Goal: Find specific page/section: Find specific page/section

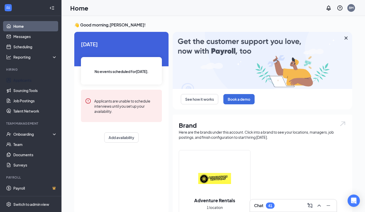
click at [23, 80] on link "Applicants" at bounding box center [35, 80] width 44 height 10
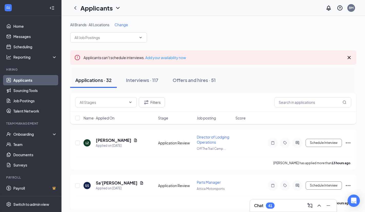
click at [142, 79] on div "Interviews · 117" at bounding box center [142, 80] width 32 height 6
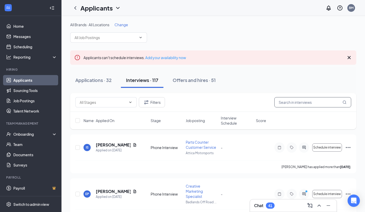
click at [284, 102] on input "text" at bounding box center [313, 102] width 77 height 10
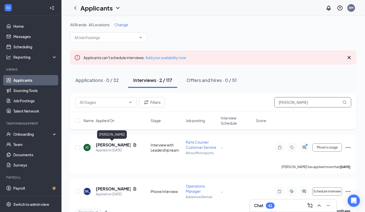
type input "[PERSON_NAME]"
click at [104, 144] on h5 "[PERSON_NAME]" at bounding box center [113, 145] width 35 height 6
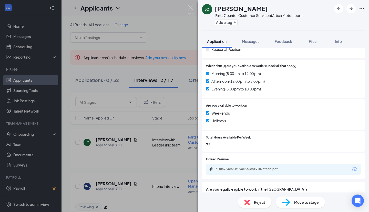
scroll to position [172, 0]
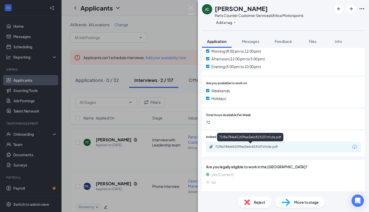
click at [234, 147] on div "71f8a784e651f09ae3e6c819107cfcda.pdf" at bounding box center [251, 146] width 72 height 4
